Goal: Information Seeking & Learning: Learn about a topic

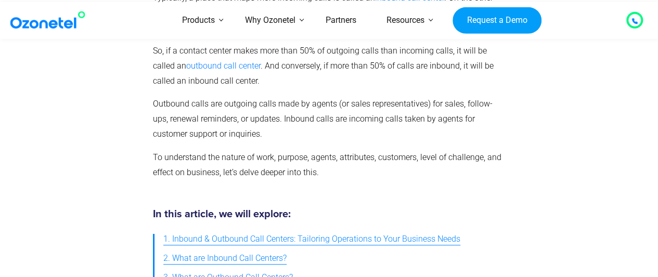
scroll to position [312, 0]
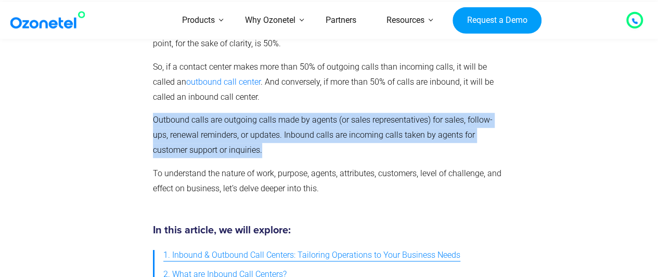
drag, startPoint x: 153, startPoint y: 117, endPoint x: 268, endPoint y: 146, distance: 119.0
click at [268, 146] on p "Outbound calls are outgoing calls made by agents (or sales representatives) for…" at bounding box center [327, 135] width 348 height 45
copy p "Outbound calls are outgoing calls made by agents (or sales representatives) for…"
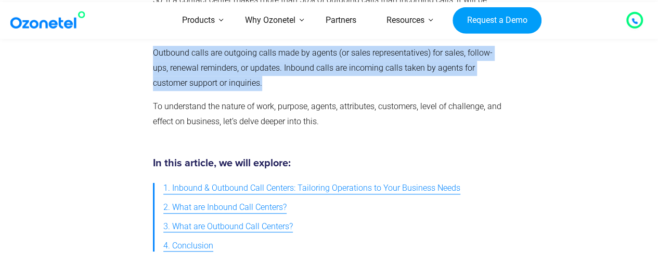
scroll to position [416, 0]
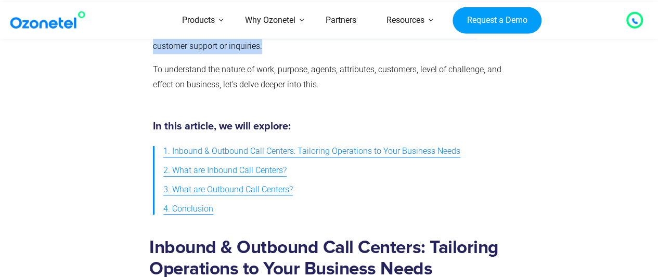
click at [244, 175] on span "2. What are Inbound Call Centers?" at bounding box center [224, 170] width 123 height 15
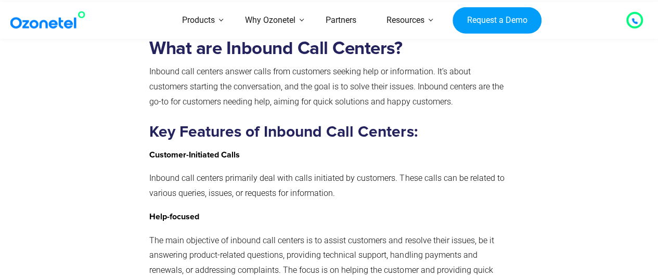
scroll to position [760, 0]
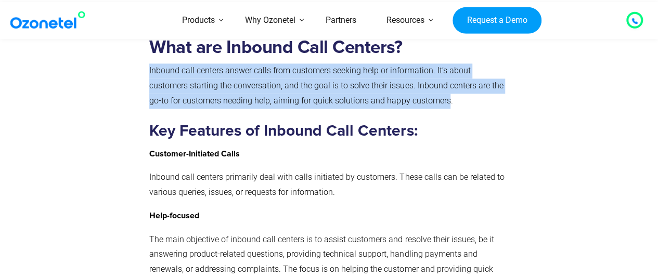
drag, startPoint x: 150, startPoint y: 70, endPoint x: 447, endPoint y: 104, distance: 299.3
click at [447, 104] on p "Inbound call centers answer calls from customers seeking help or information. I…" at bounding box center [326, 85] width 355 height 45
copy p "Inbound call centers answer calls from customers seeking help or information. I…"
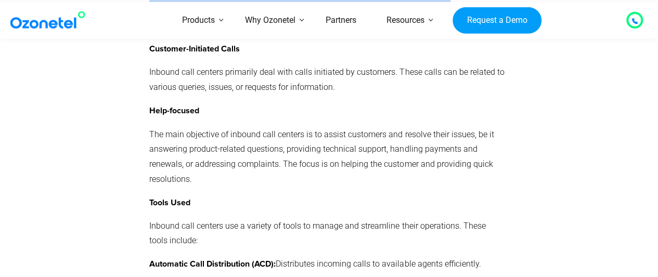
scroll to position [864, 0]
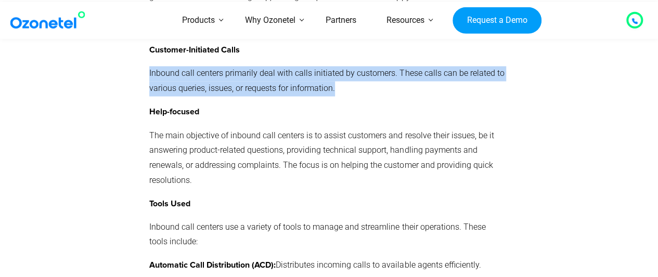
drag, startPoint x: 148, startPoint y: 70, endPoint x: 344, endPoint y: 93, distance: 197.9
click at [344, 93] on div "What are Inbound Call Centers? Inbound call centers answer calls from customers…" at bounding box center [327, 217] width 366 height 584
copy p "Inbound call centers primarily deal with calls initiated by customers. These ca…"
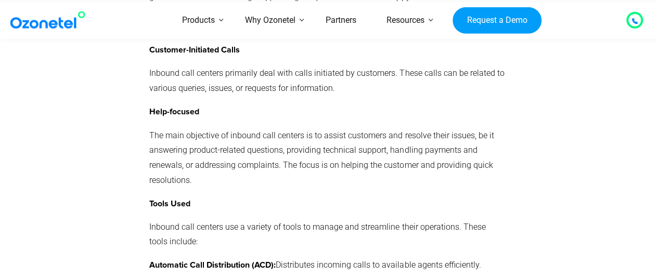
click at [234, 121] on div "What are Inbound Call Centers? Inbound call centers answer calls from customers…" at bounding box center [326, 214] width 355 height 563
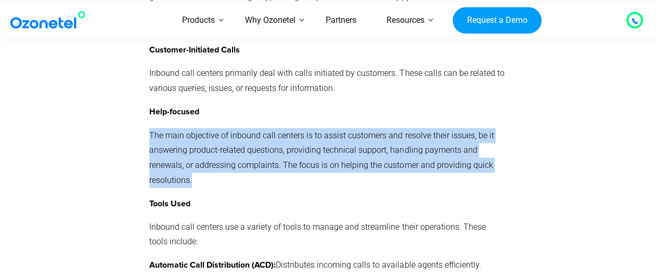
drag, startPoint x: 159, startPoint y: 142, endPoint x: 201, endPoint y: 187, distance: 61.4
click at [201, 187] on p "The main objective of inbound call centers is to assist customers and resolve t…" at bounding box center [326, 158] width 355 height 60
copy p "The main objective of inbound call centers is to assist customers and resolve t…"
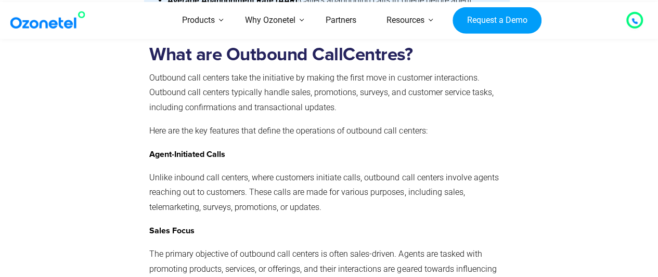
scroll to position [1540, 0]
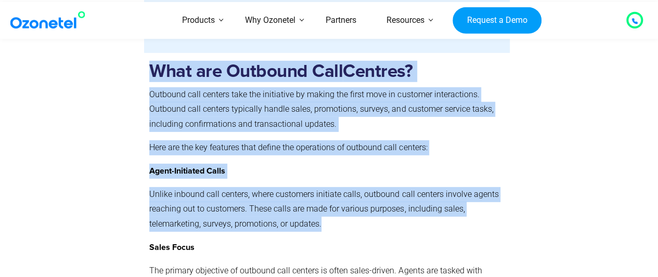
drag, startPoint x: 150, startPoint y: 80, endPoint x: 329, endPoint y: 234, distance: 236.3
copy div "What are Outbound Call Centres? Outbound call centers take the initiative by ma…"
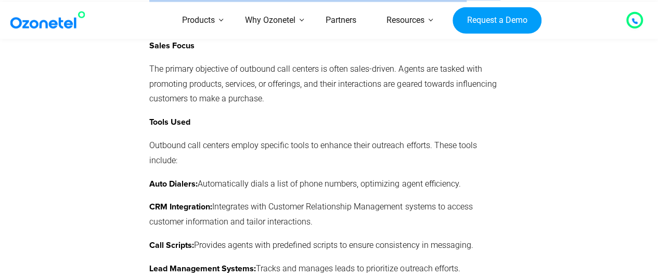
scroll to position [1696, 0]
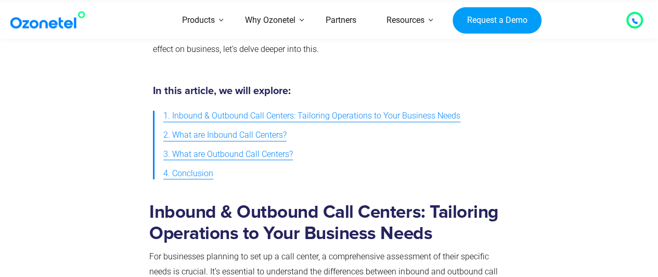
scroll to position [468, 0]
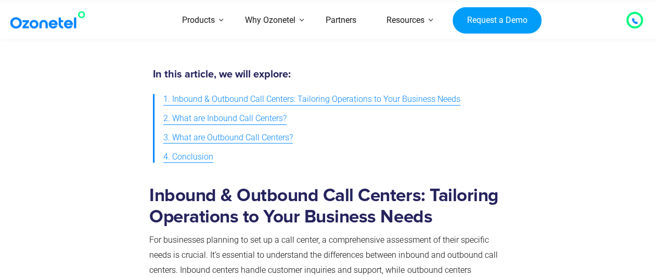
click at [251, 121] on span "2. What are Inbound Call Centers?" at bounding box center [224, 118] width 123 height 15
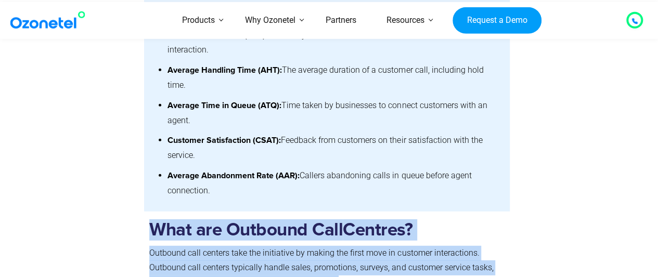
scroll to position [1436, 0]
